Goal: Information Seeking & Learning: Obtain resource

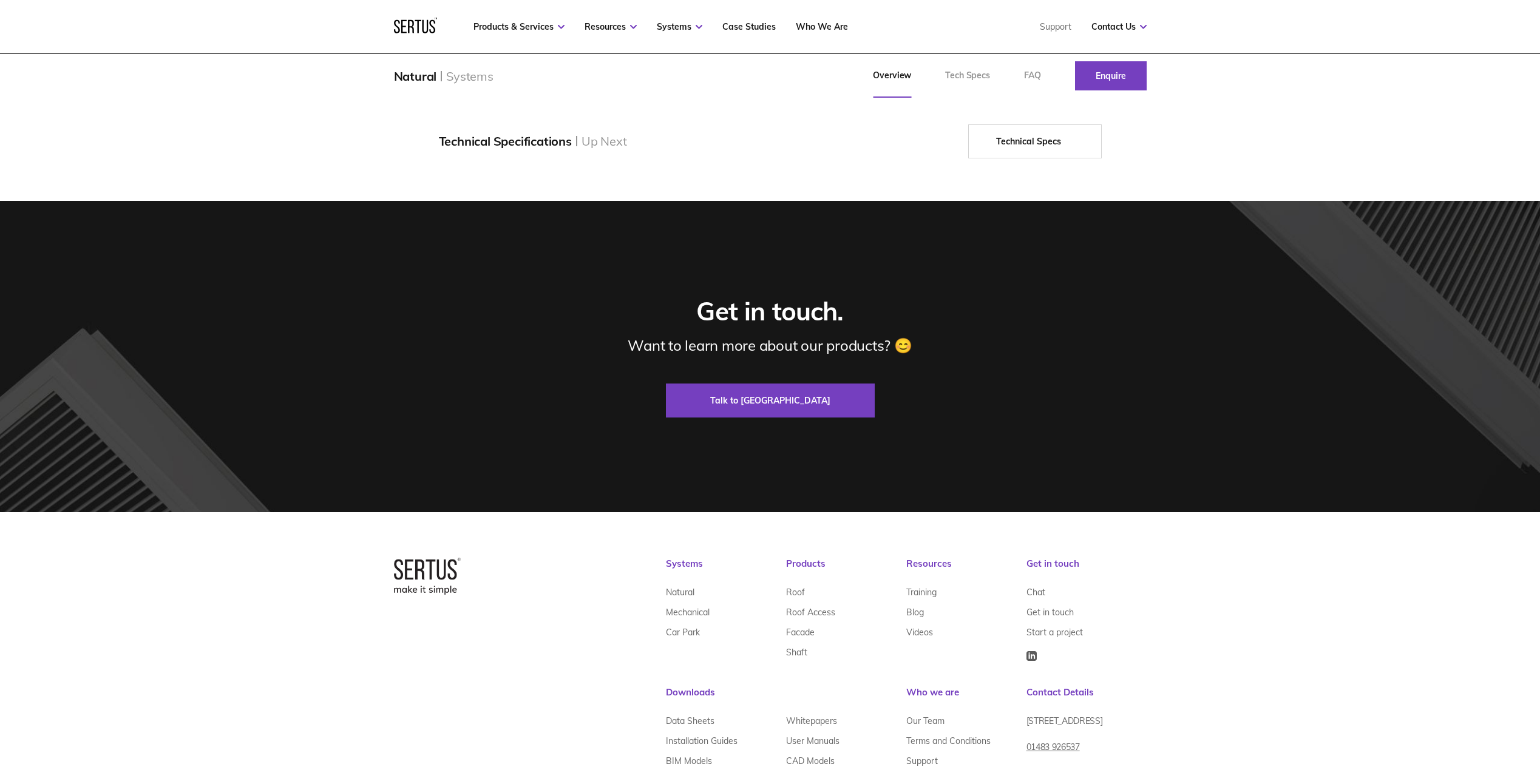
scroll to position [2162, 0]
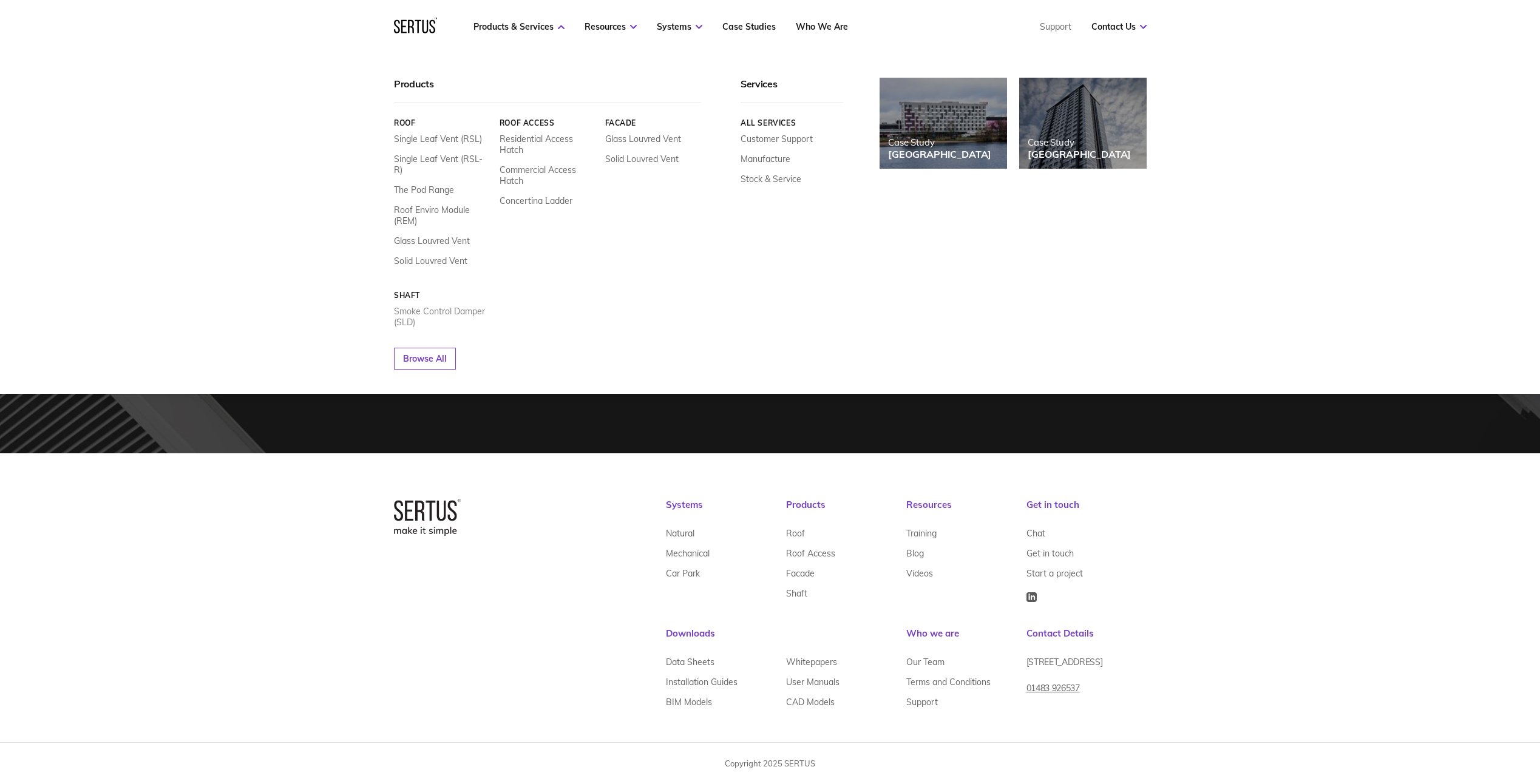
click at [464, 306] on link "Smoke Control Damper (SLD)" at bounding box center [442, 317] width 97 height 22
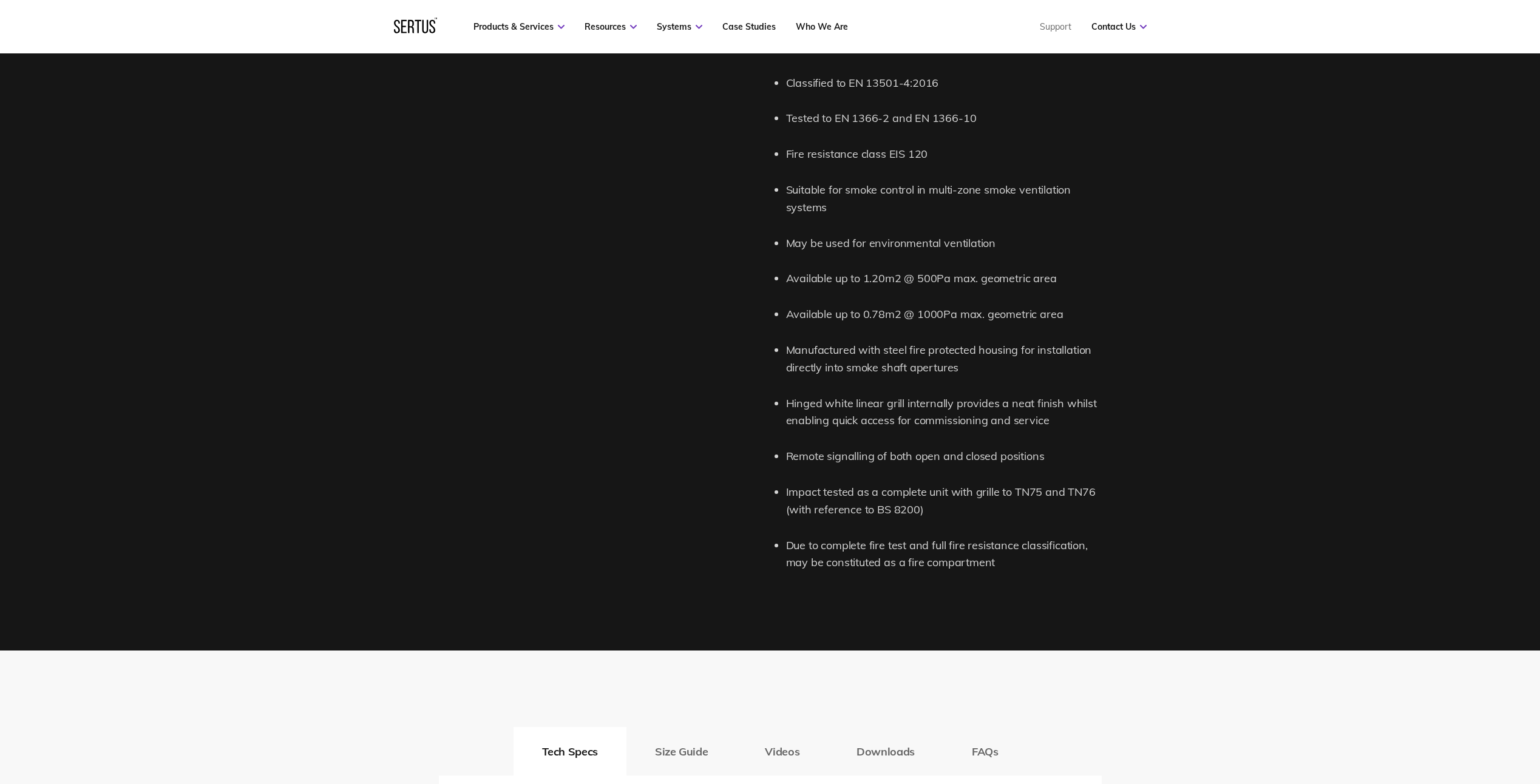
scroll to position [1376, 0]
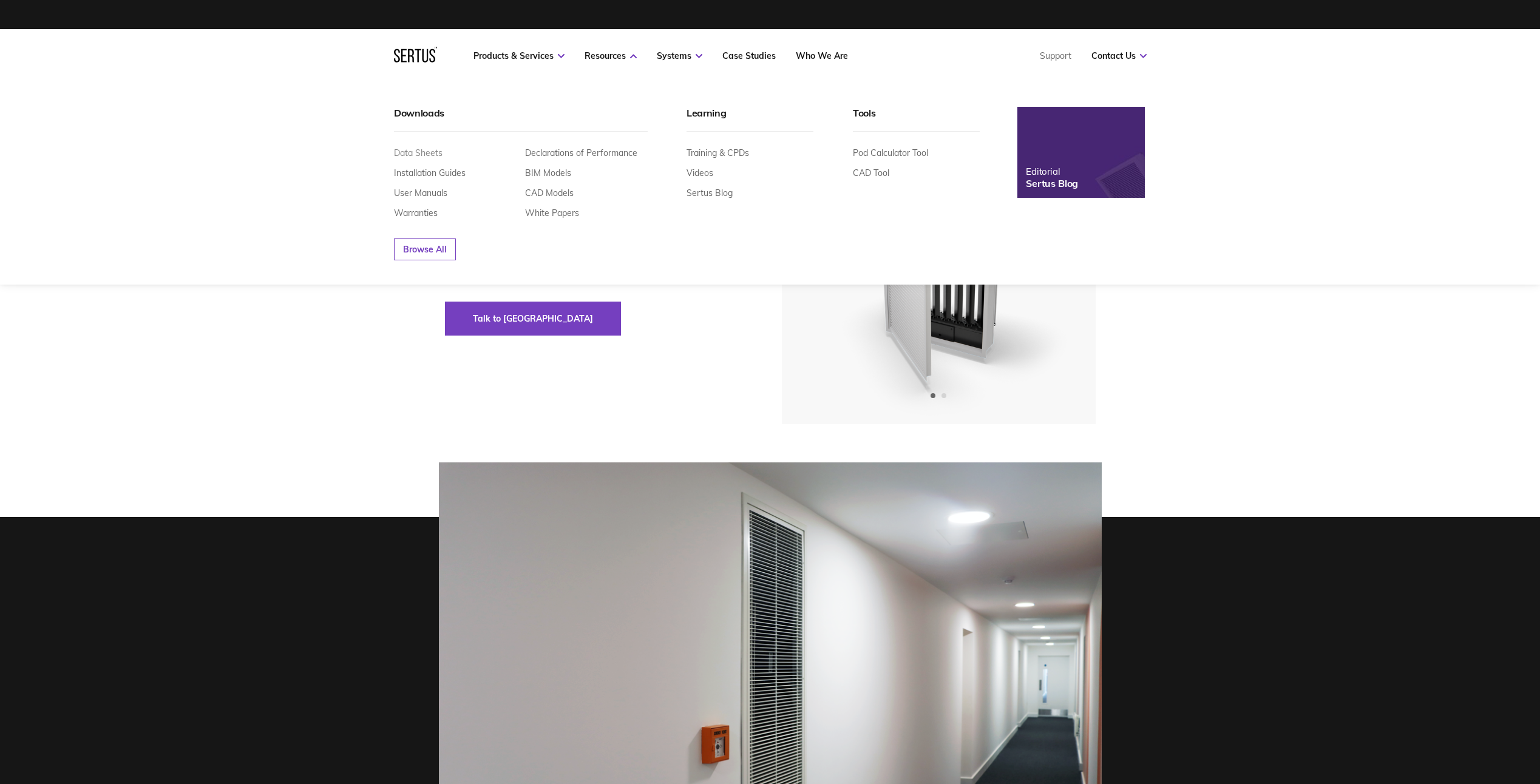
click at [432, 152] on link "Data Sheets" at bounding box center [418, 153] width 48 height 11
